Goal: Information Seeking & Learning: Learn about a topic

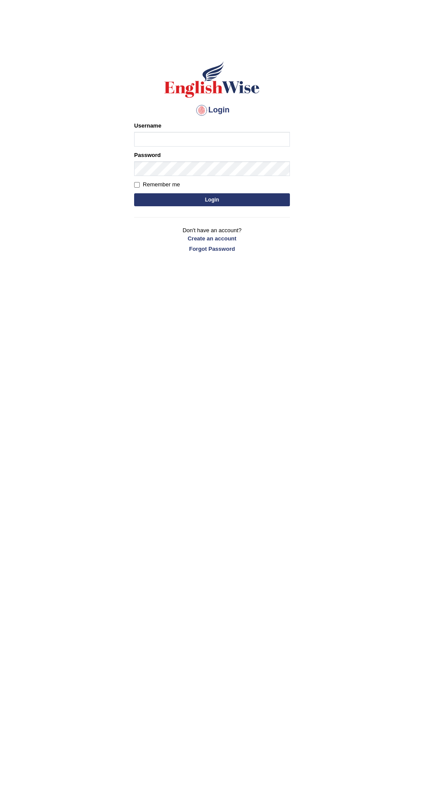
click at [160, 139] on input "Username" at bounding box center [212, 139] width 156 height 15
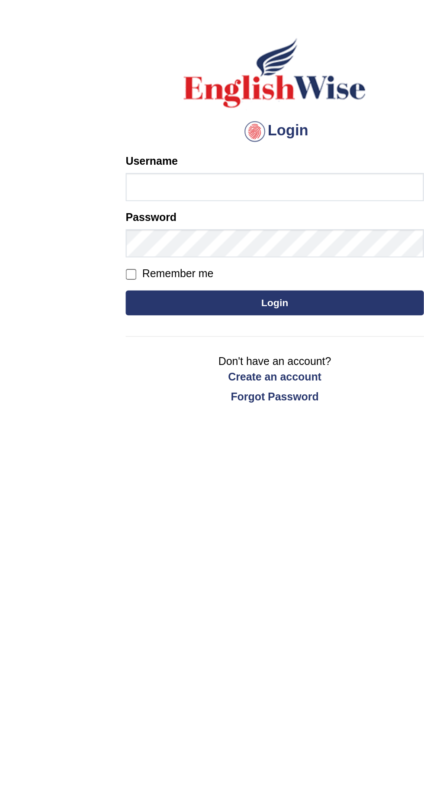
type input "Karthikeya_Inaganti"
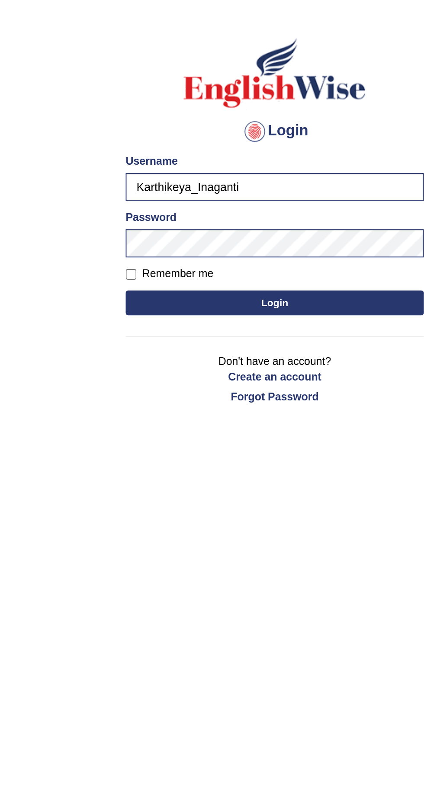
click at [235, 204] on button "Login" at bounding box center [212, 199] width 156 height 13
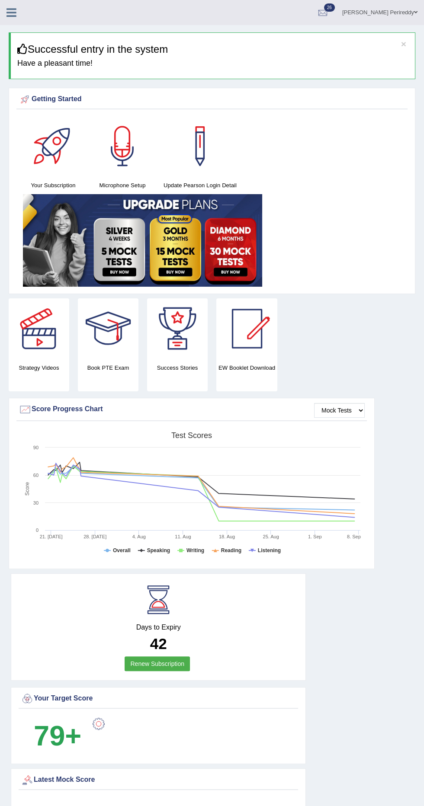
click at [13, 9] on icon at bounding box center [11, 12] width 10 height 11
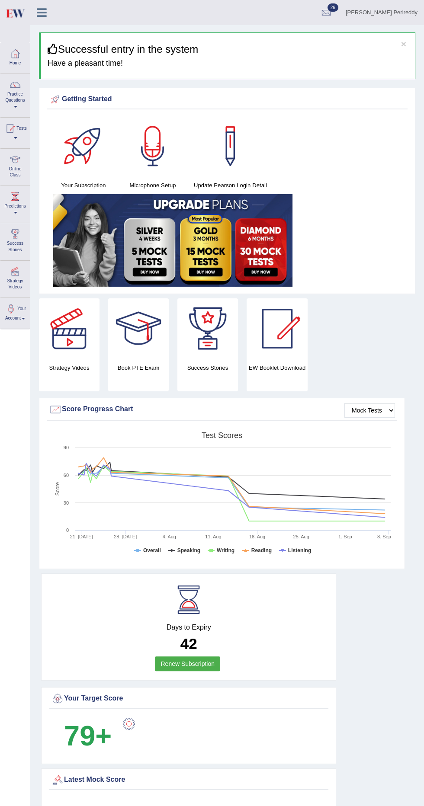
click at [17, 138] on span at bounding box center [15, 138] width 3 height 2
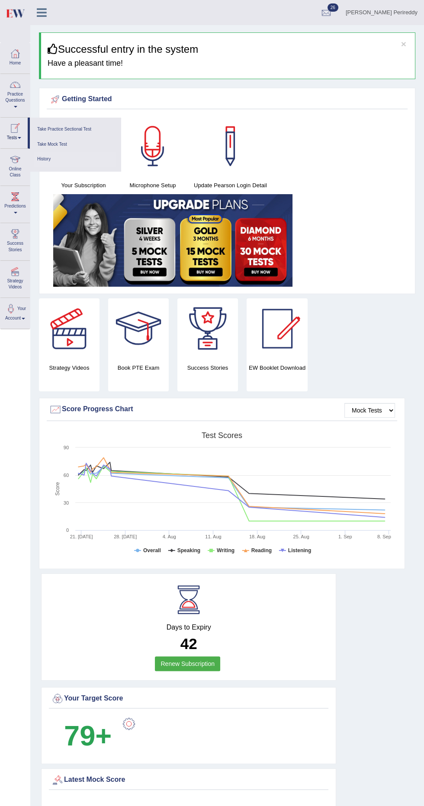
click at [45, 157] on link "History" at bounding box center [75, 159] width 82 height 15
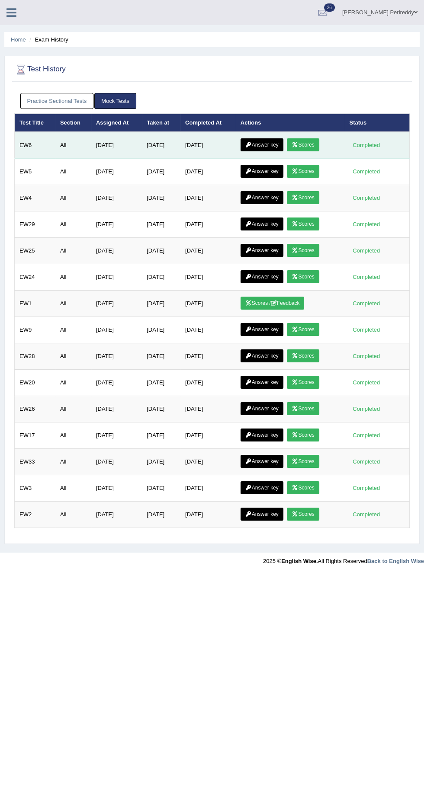
click at [298, 144] on icon at bounding box center [294, 144] width 6 height 5
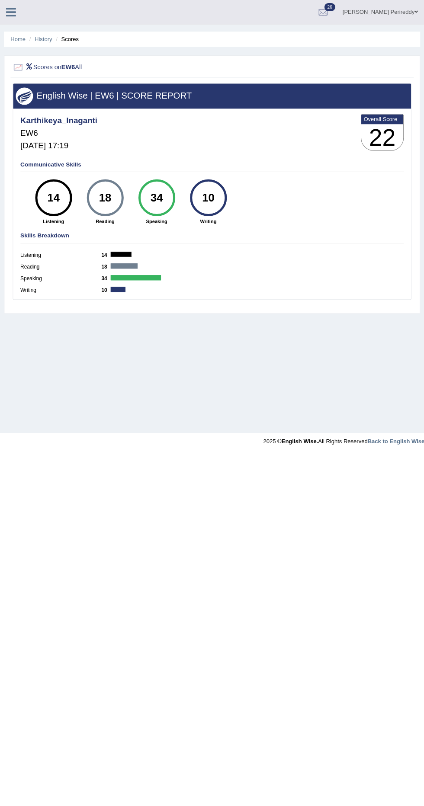
click at [17, 20] on div "Inaganti Karthikeya Perireddy Toggle navigation Username: Karthikeya_Inaganti A…" at bounding box center [212, 12] width 424 height 25
click at [9, 14] on icon at bounding box center [11, 12] width 10 height 11
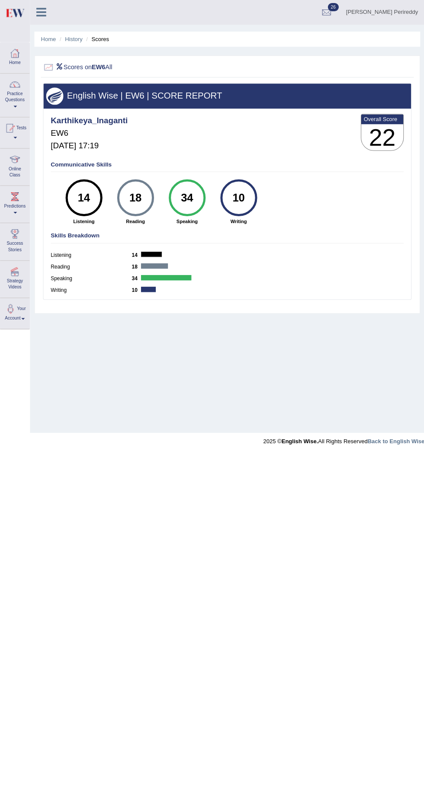
click at [17, 138] on span at bounding box center [15, 138] width 3 height 2
click at [191, 474] on div at bounding box center [212, 403] width 424 height 806
click at [15, 107] on span at bounding box center [15, 107] width 3 height 2
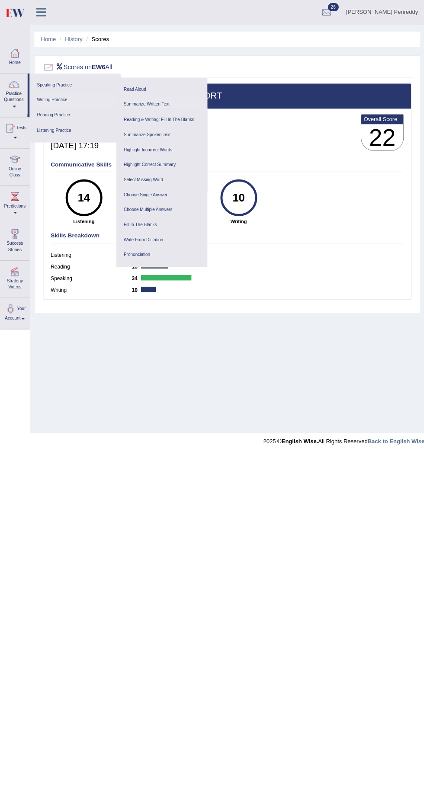
click at [144, 104] on link "Summarize Written Text" at bounding box center [162, 104] width 82 height 15
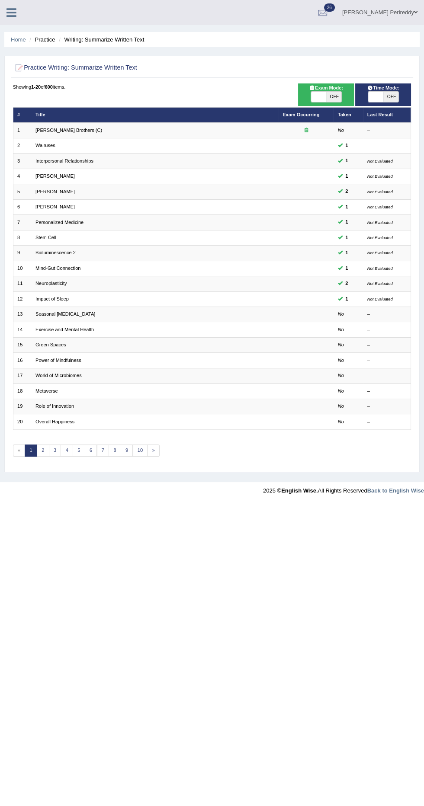
click at [45, 39] on li "Practice" at bounding box center [41, 39] width 28 height 8
click at [16, 39] on link "Home" at bounding box center [18, 39] width 15 height 6
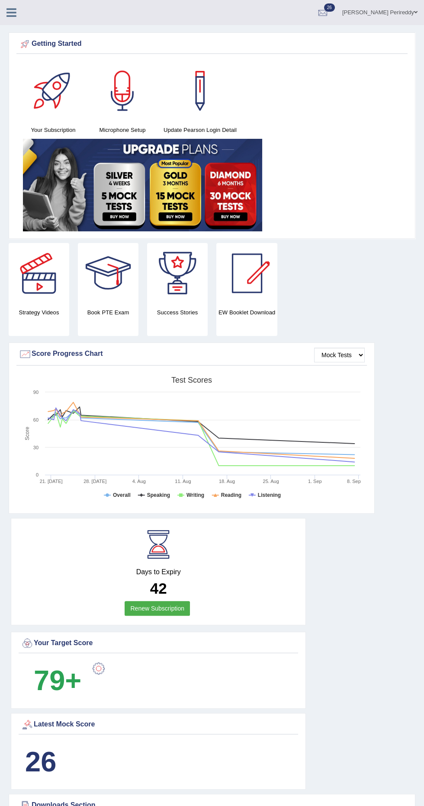
click at [26, 3] on div at bounding box center [15, 9] width 30 height 19
click at [11, 13] on icon at bounding box center [11, 12] width 10 height 11
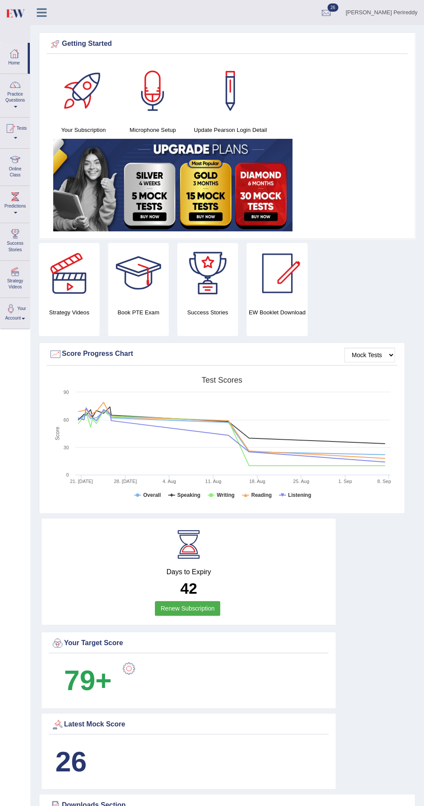
click at [15, 86] on div at bounding box center [15, 84] width 13 height 13
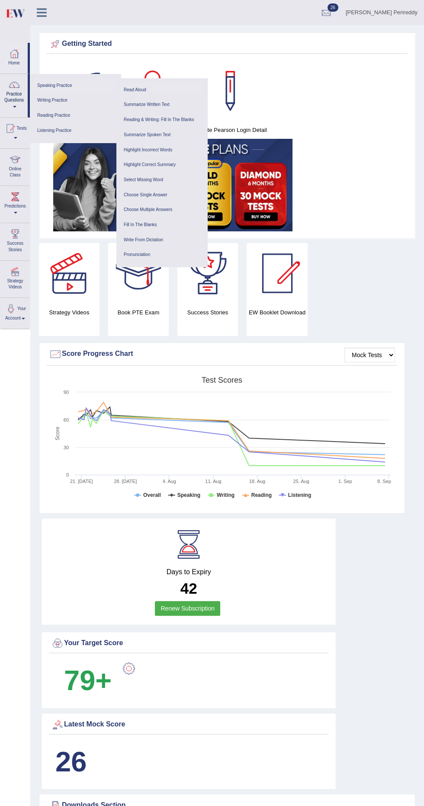
click at [141, 87] on link "Read Aloud" at bounding box center [162, 90] width 82 height 15
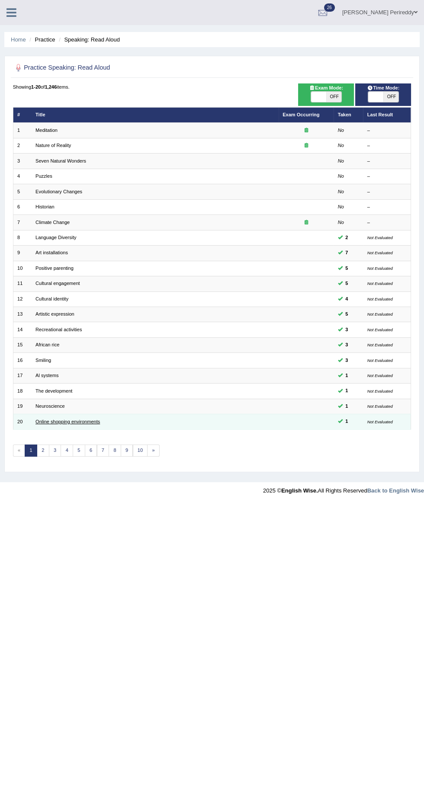
click at [68, 420] on link "Online shopping environments" at bounding box center [67, 421] width 64 height 5
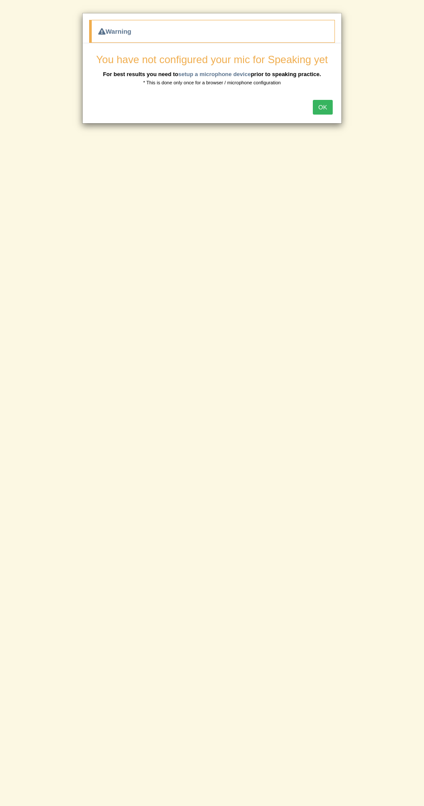
click at [318, 106] on button "OK" at bounding box center [323, 107] width 20 height 15
click at [323, 106] on button "OK" at bounding box center [323, 107] width 20 height 15
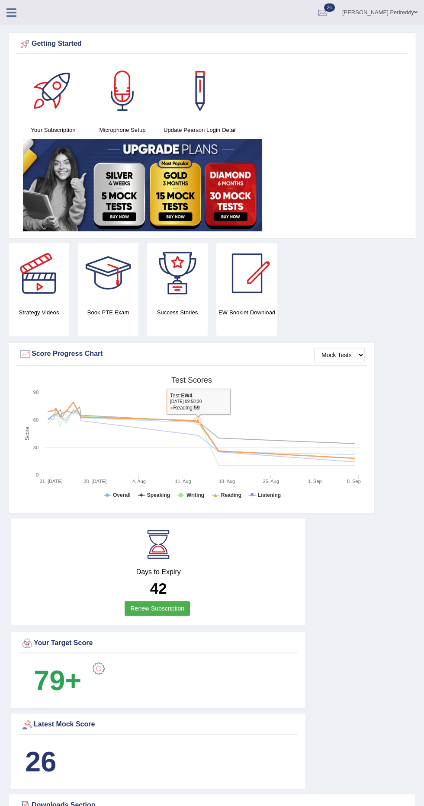
click at [201, 416] on rect at bounding box center [192, 439] width 346 height 134
